Goal: Book appointment/travel/reservation

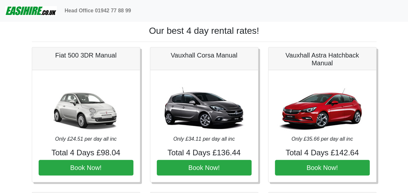
click at [209, 21] on nav "Head Office 01942 77 88 99" at bounding box center [204, 10] width 408 height 21
click at [27, 10] on img at bounding box center [31, 10] width 52 height 13
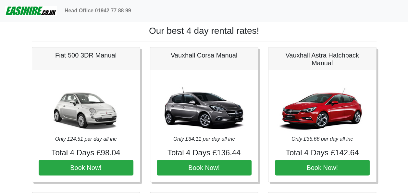
click at [27, 10] on img at bounding box center [31, 10] width 52 height 13
click at [25, 10] on img at bounding box center [31, 10] width 52 height 13
click at [32, 11] on img at bounding box center [31, 10] width 52 height 13
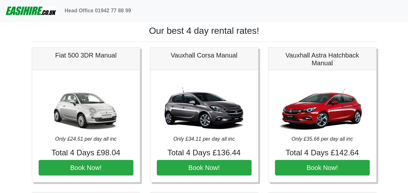
click at [33, 10] on img at bounding box center [31, 10] width 52 height 13
click at [173, 8] on div "Head Office 01942 77 88 99" at bounding box center [232, 10] width 341 height 13
